Goal: Browse casually

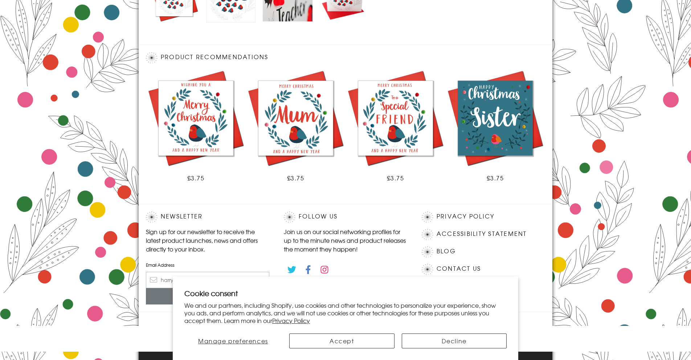
scroll to position [390, 0]
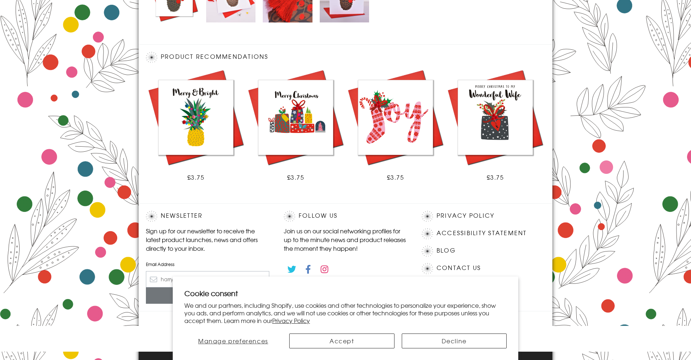
scroll to position [389, 0]
